Goal: Find specific page/section: Find specific page/section

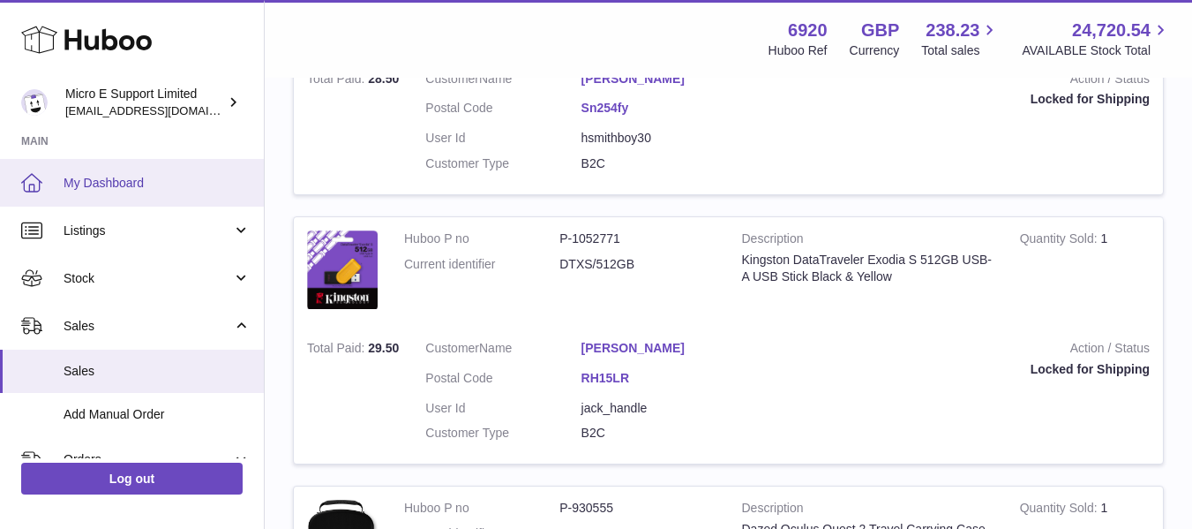
click at [147, 187] on span "My Dashboard" at bounding box center [157, 183] width 187 height 17
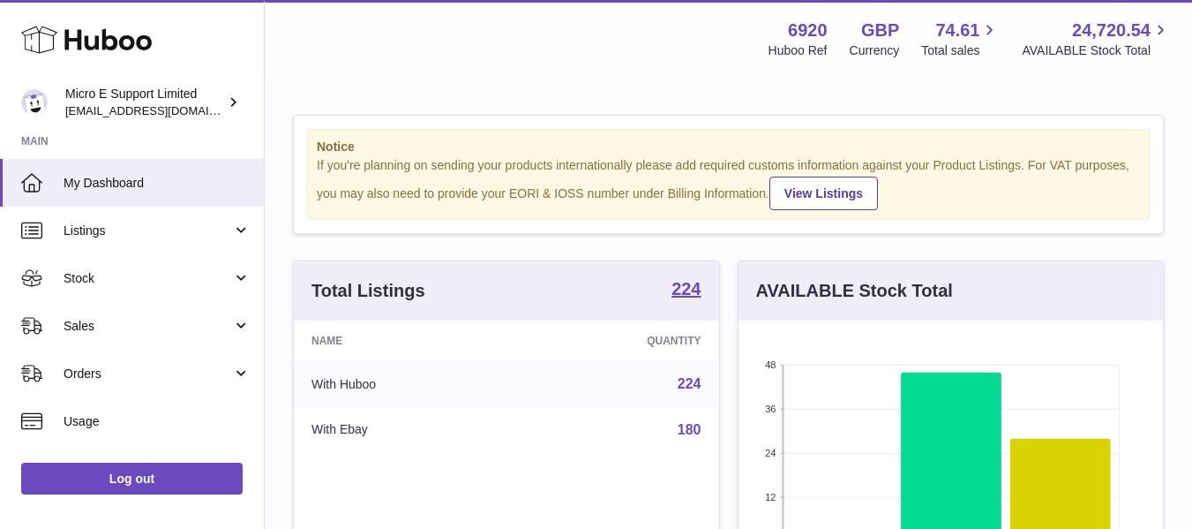
scroll to position [275, 425]
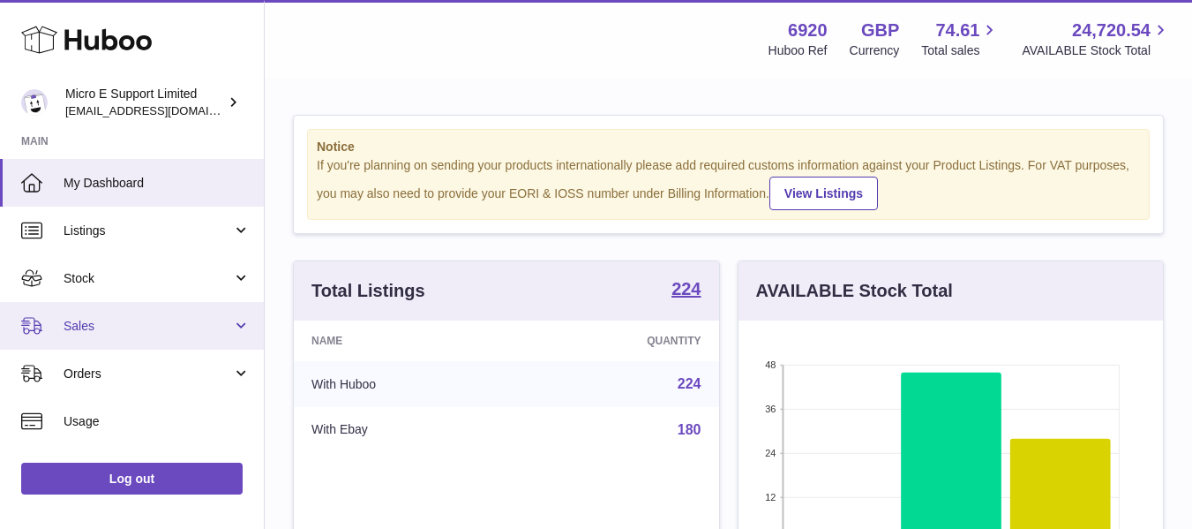
click at [118, 324] on span "Sales" at bounding box center [148, 326] width 169 height 17
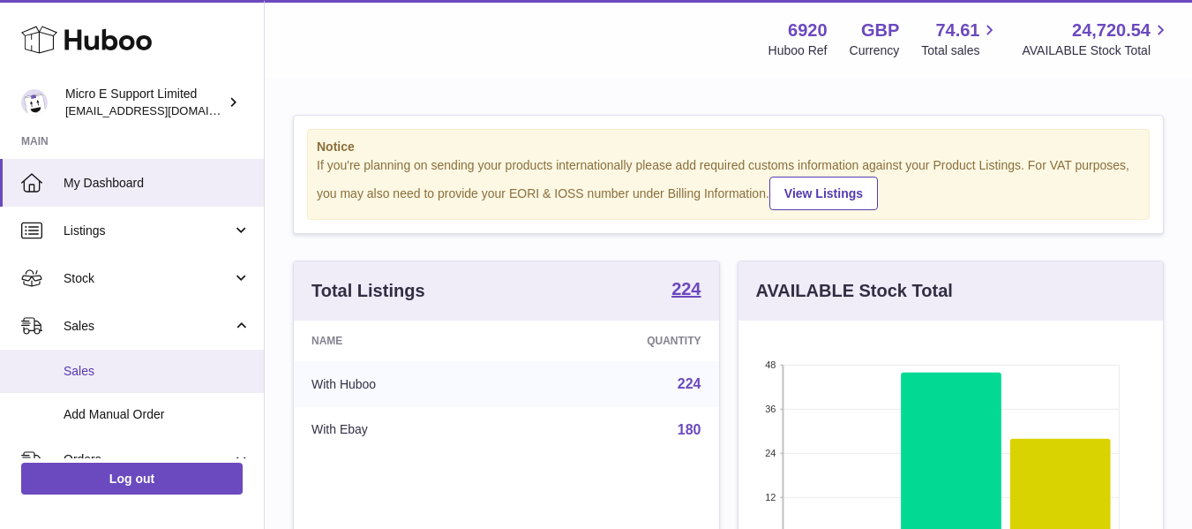
click at [95, 366] on span "Sales" at bounding box center [157, 371] width 187 height 17
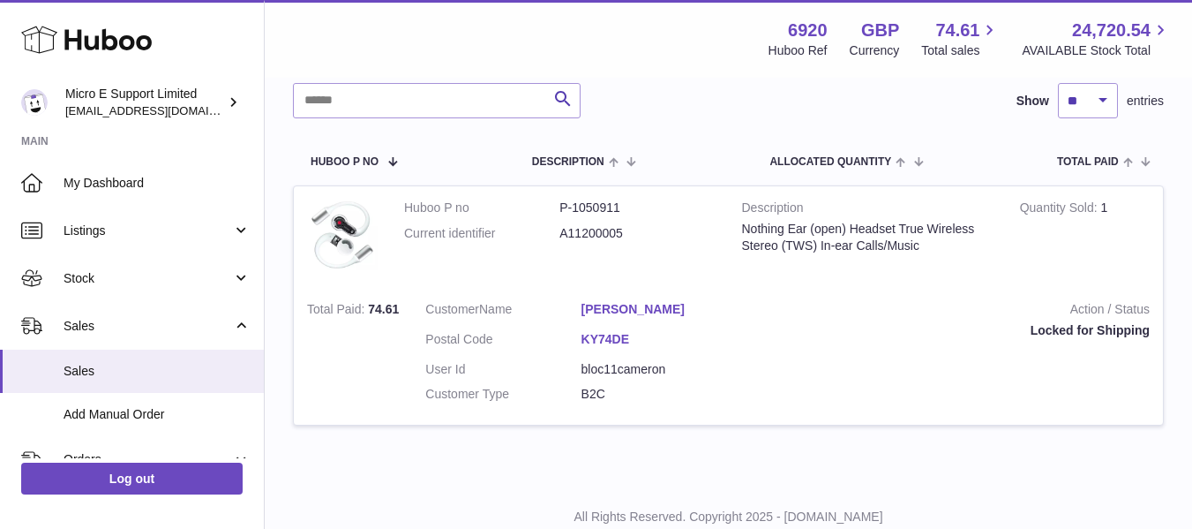
scroll to position [231, 0]
click at [705, 87] on div "Search Show ** ** ** *** entries" at bounding box center [728, 99] width 871 height 35
